Goal: Information Seeking & Learning: Learn about a topic

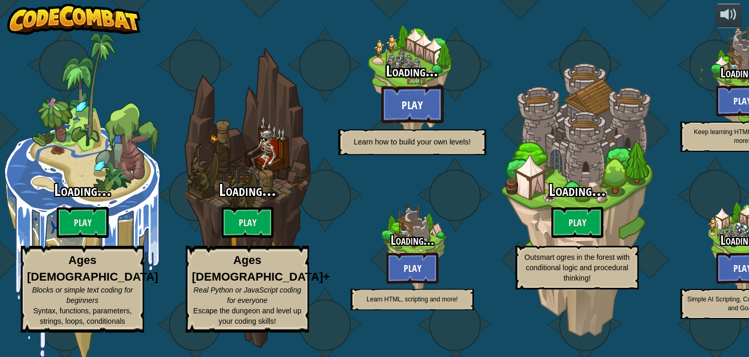
click at [432, 109] on btn "Play" at bounding box center [412, 104] width 62 height 37
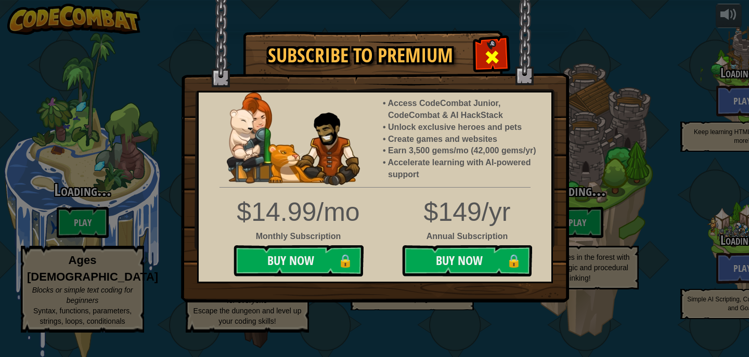
click at [493, 46] on div at bounding box center [492, 56] width 33 height 33
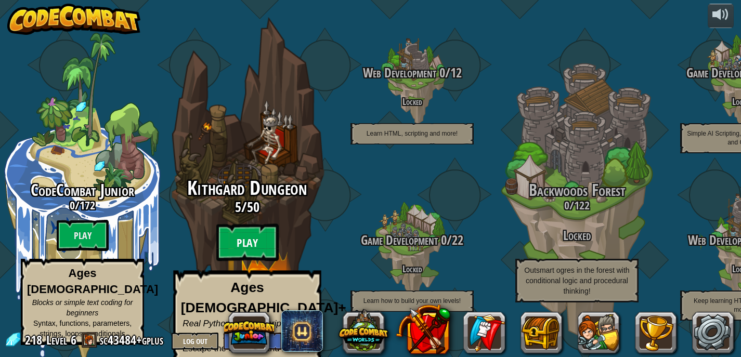
click at [251, 234] on btn "Play" at bounding box center [247, 242] width 62 height 37
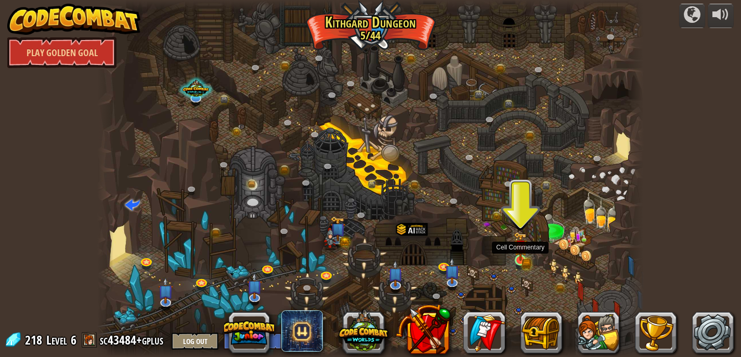
click at [518, 261] on img at bounding box center [521, 246] width 14 height 29
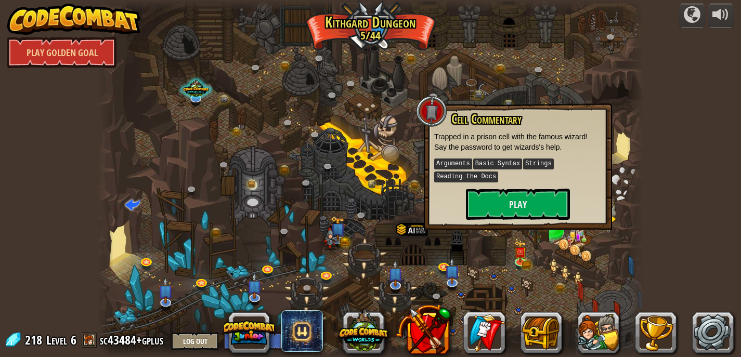
click at [535, 174] on p "Arguments Basic Syntax Strings Reading the Docs" at bounding box center [518, 171] width 168 height 26
click at [529, 201] on button "Play" at bounding box center [518, 204] width 104 height 31
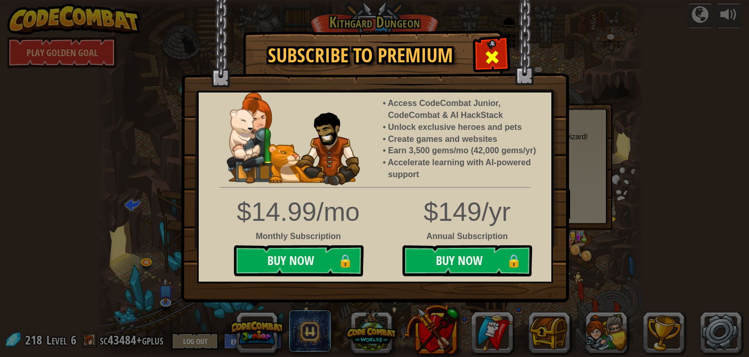
click at [497, 57] on span at bounding box center [492, 57] width 17 height 17
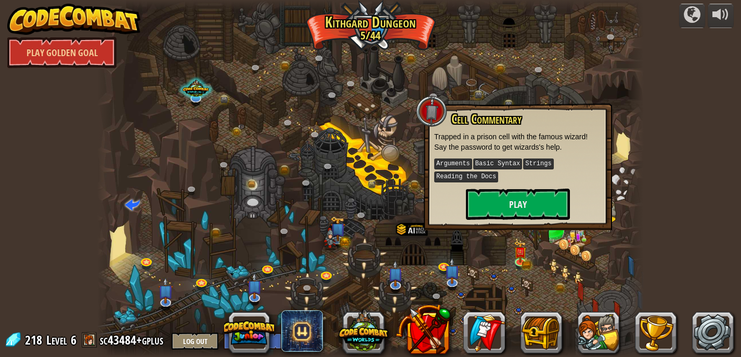
click at [124, 243] on div at bounding box center [370, 178] width 547 height 357
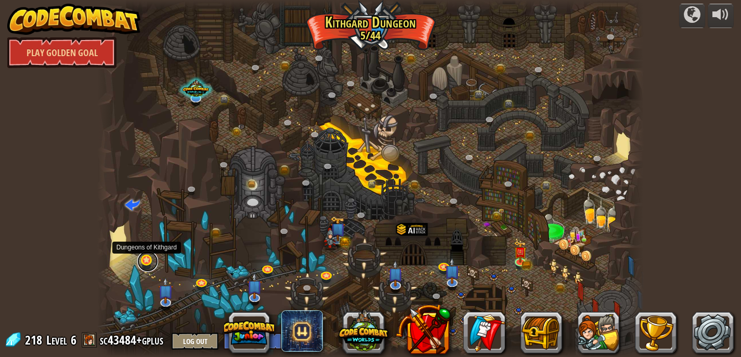
click at [147, 260] on link at bounding box center [147, 261] width 21 height 21
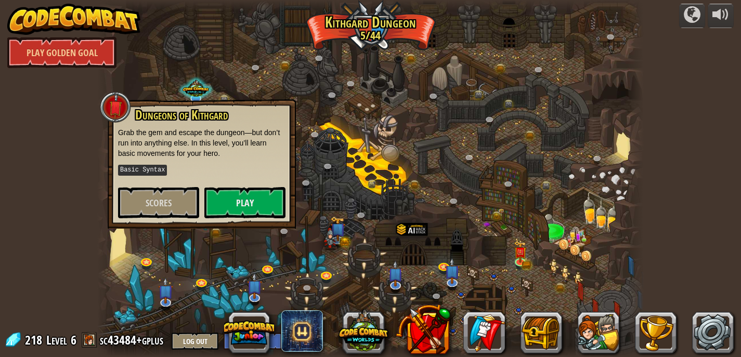
click at [369, 201] on div at bounding box center [370, 178] width 547 height 357
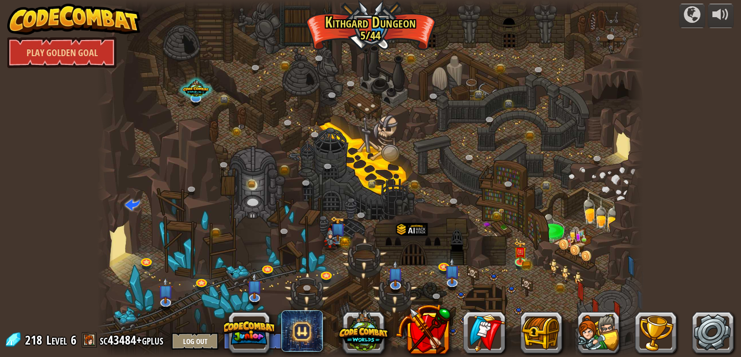
click at [383, 209] on div at bounding box center [370, 178] width 547 height 357
click at [384, 209] on div at bounding box center [370, 178] width 547 height 357
